Goal: Information Seeking & Learning: Understand process/instructions

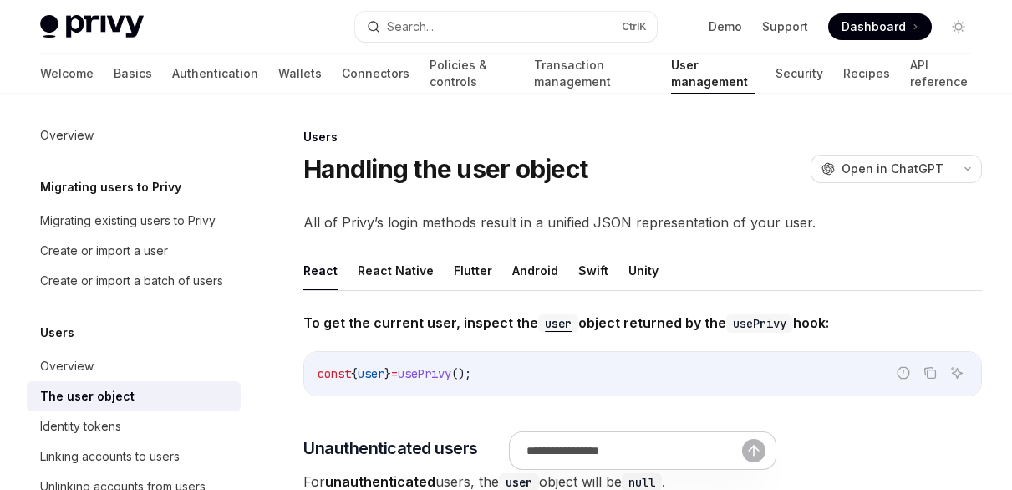
scroll to position [405, 0]
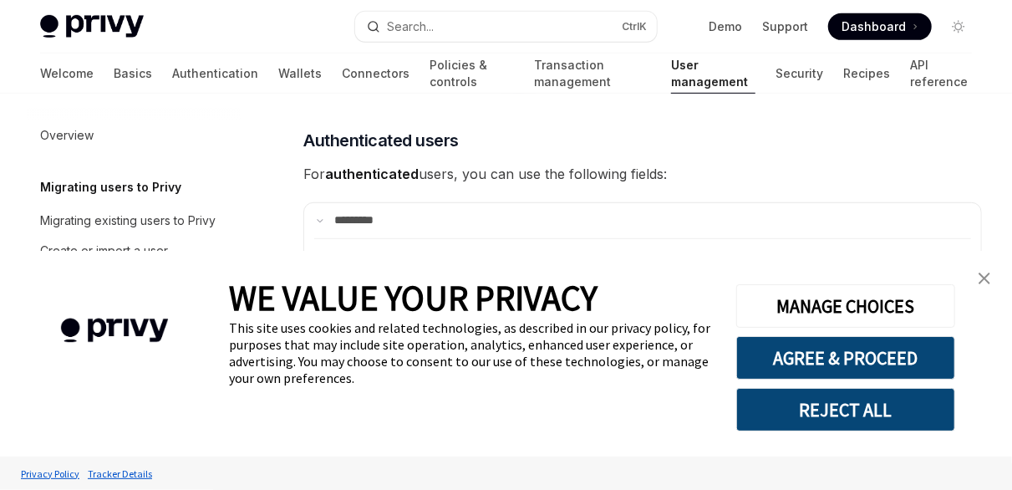
type textarea "*"
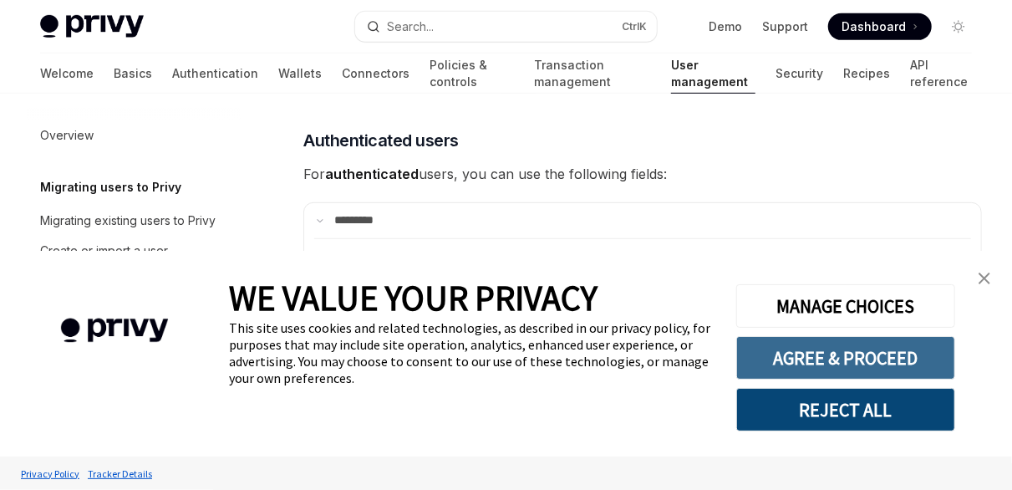
click at [874, 362] on button "AGREE & PROCEED" at bounding box center [846, 357] width 219 height 43
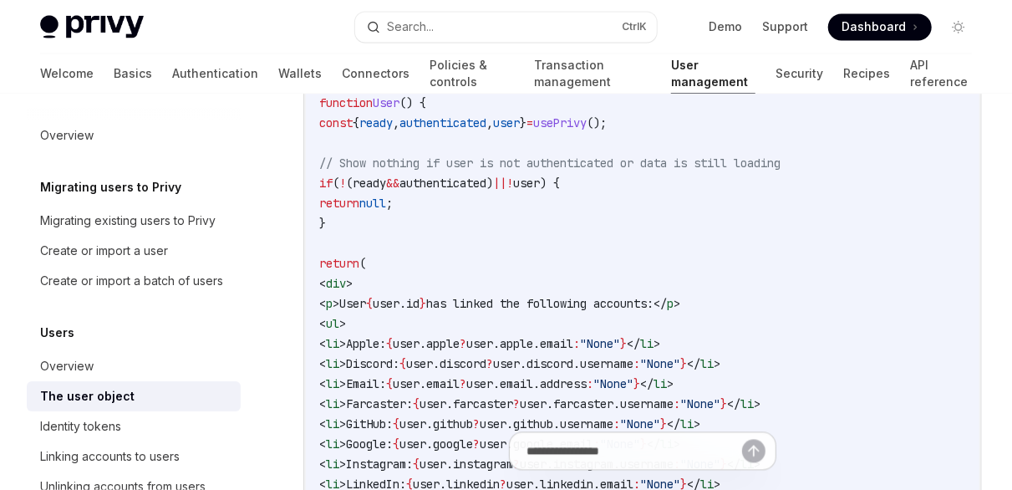
scroll to position [1602, 0]
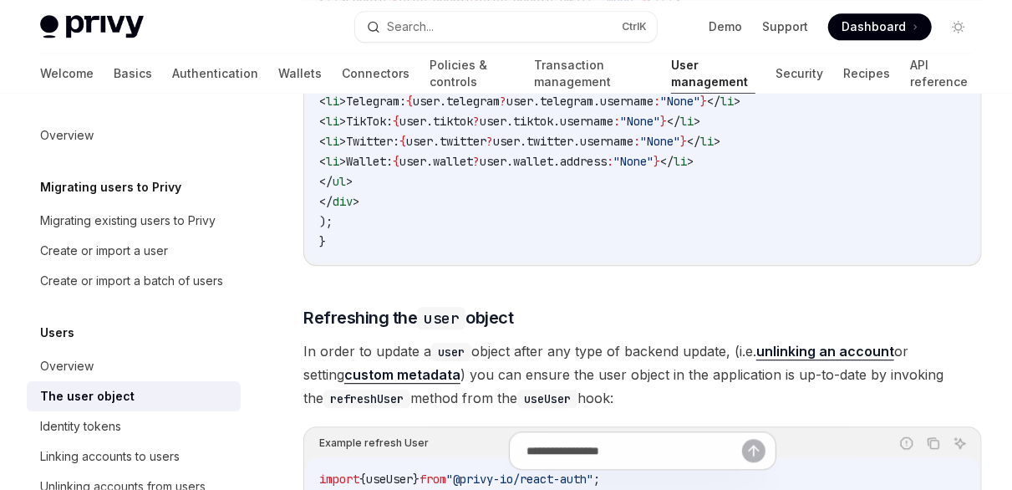
click at [891, 316] on h3 "​ Refreshing the user object" at bounding box center [642, 317] width 679 height 23
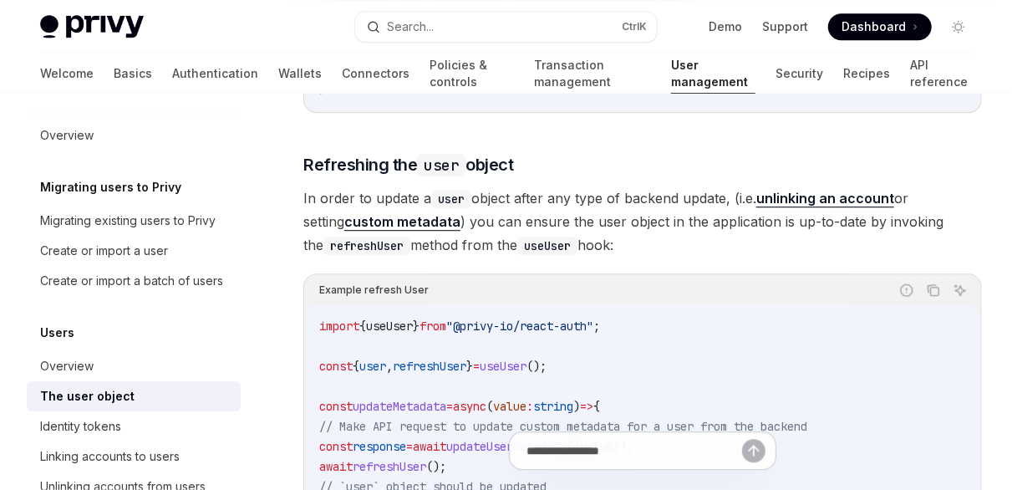
scroll to position [2177, 0]
